Goal: Transaction & Acquisition: Subscribe to service/newsletter

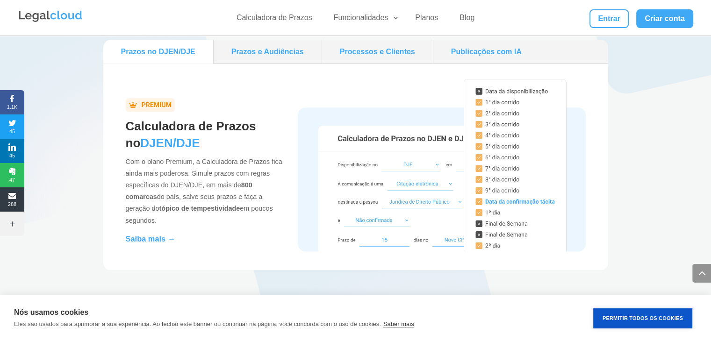
scroll to position [889, 0]
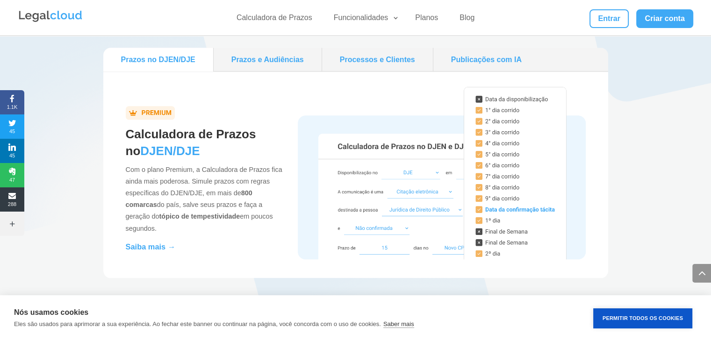
click at [288, 66] on link "Prazos e Audiências" at bounding box center [267, 59] width 100 height 16
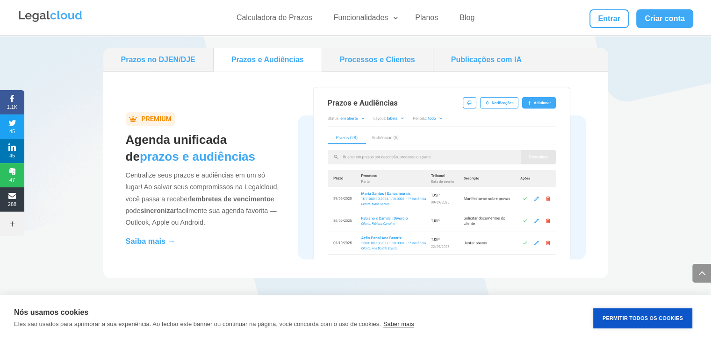
click at [357, 68] on li "Processos e Clientes" at bounding box center [377, 60] width 111 height 24
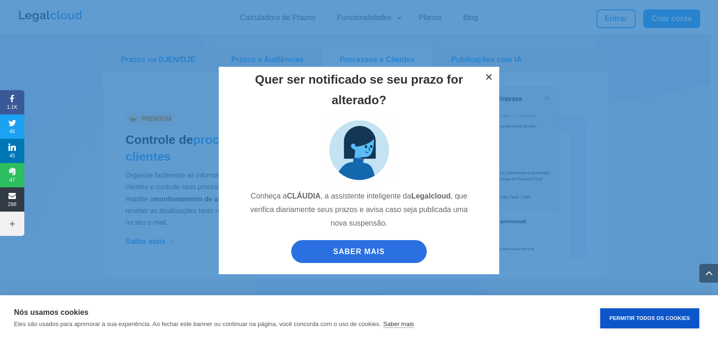
click at [490, 77] on button "×" at bounding box center [488, 77] width 21 height 21
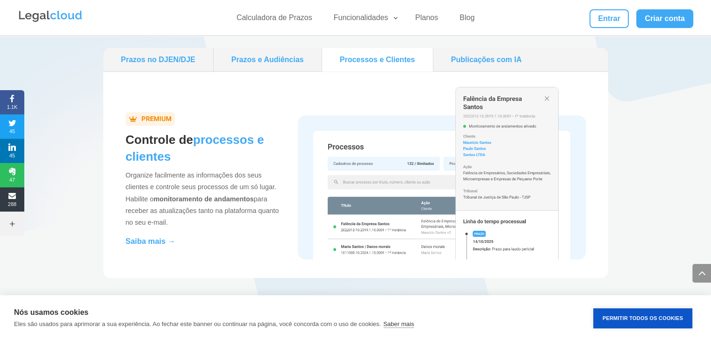
click at [490, 62] on link "Publicações com IA" at bounding box center [486, 59] width 99 height 16
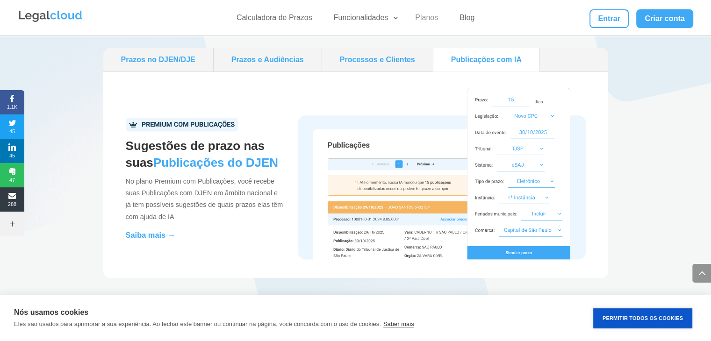
click at [432, 21] on link "Planos" at bounding box center [426, 20] width 34 height 14
click at [428, 20] on link "Planos" at bounding box center [426, 20] width 34 height 14
